Goal: Find specific page/section: Find specific page/section

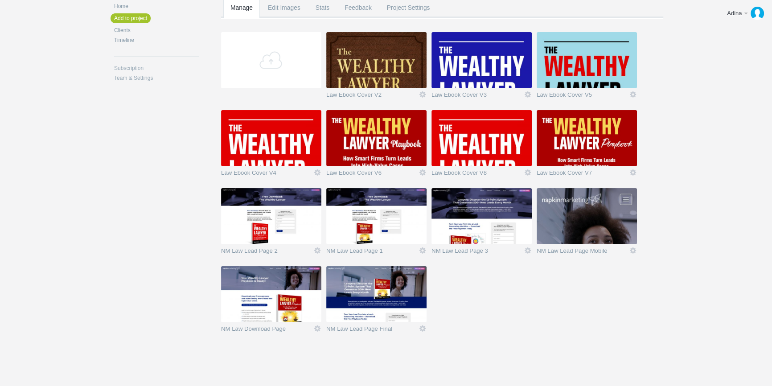
scroll to position [119, 0]
click at [393, 292] on img at bounding box center [376, 294] width 100 height 56
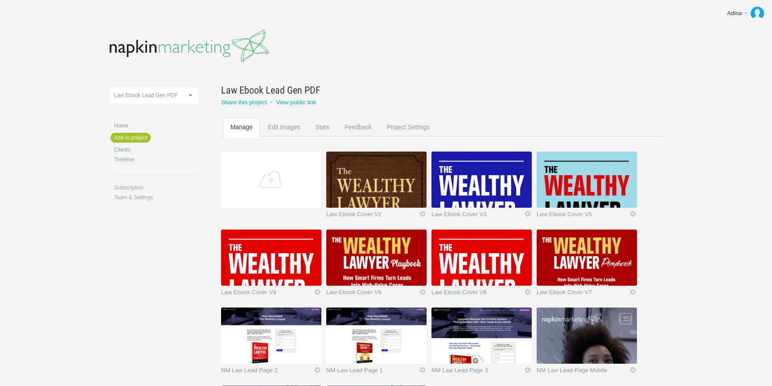
scroll to position [119, 0]
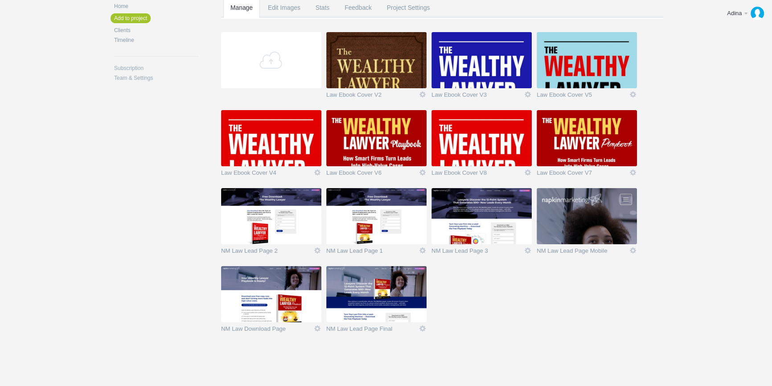
click at [290, 280] on img at bounding box center [271, 294] width 100 height 56
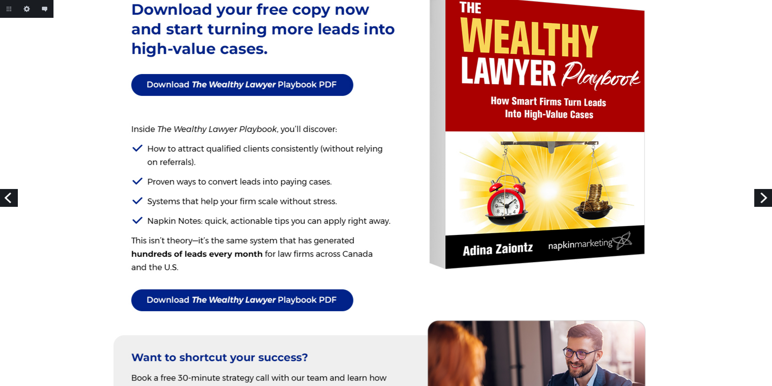
scroll to position [243, 0]
